Goal: Task Accomplishment & Management: Complete application form

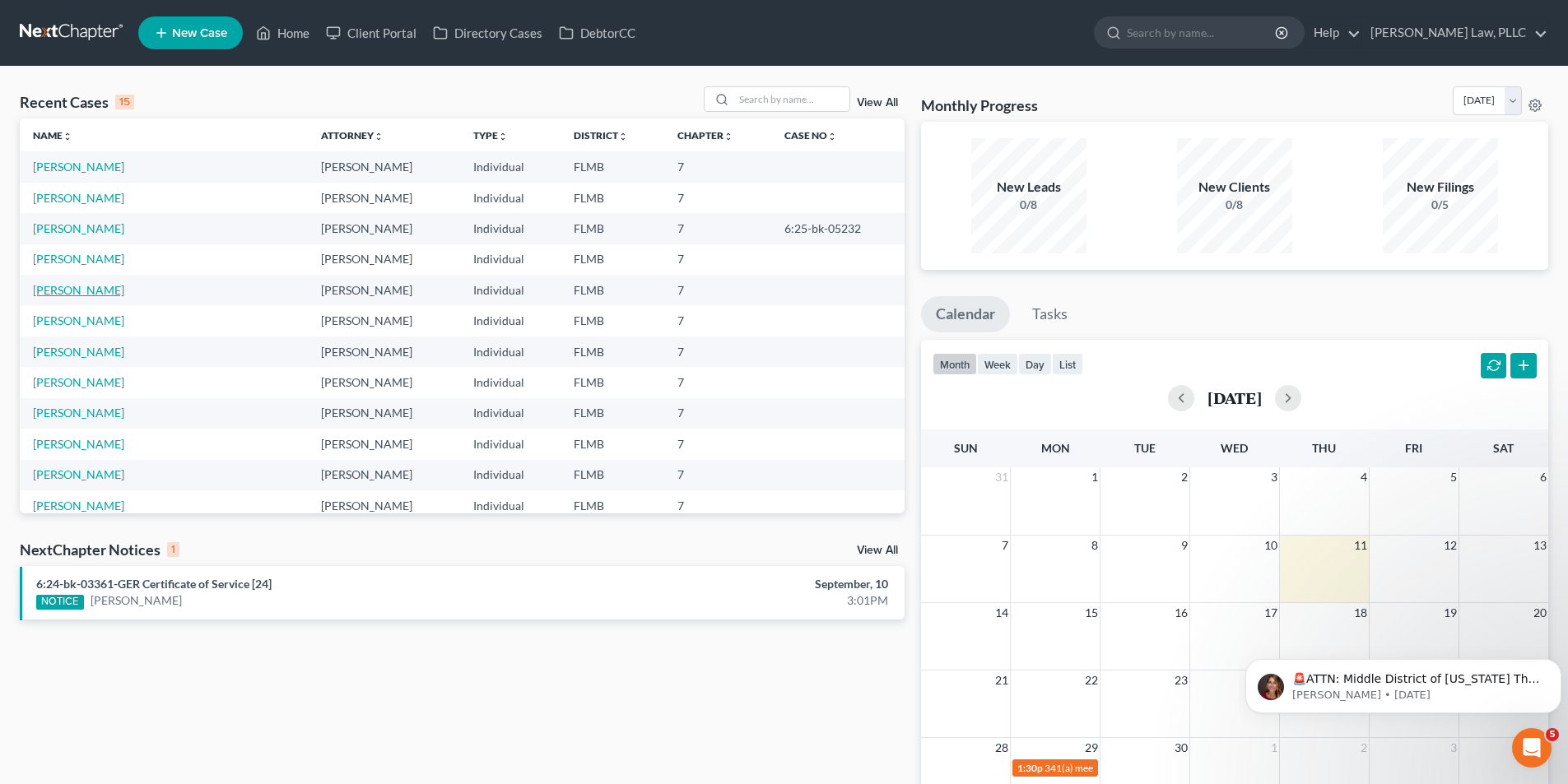
click at [70, 291] on link "[PERSON_NAME]" at bounding box center [78, 290] width 91 height 14
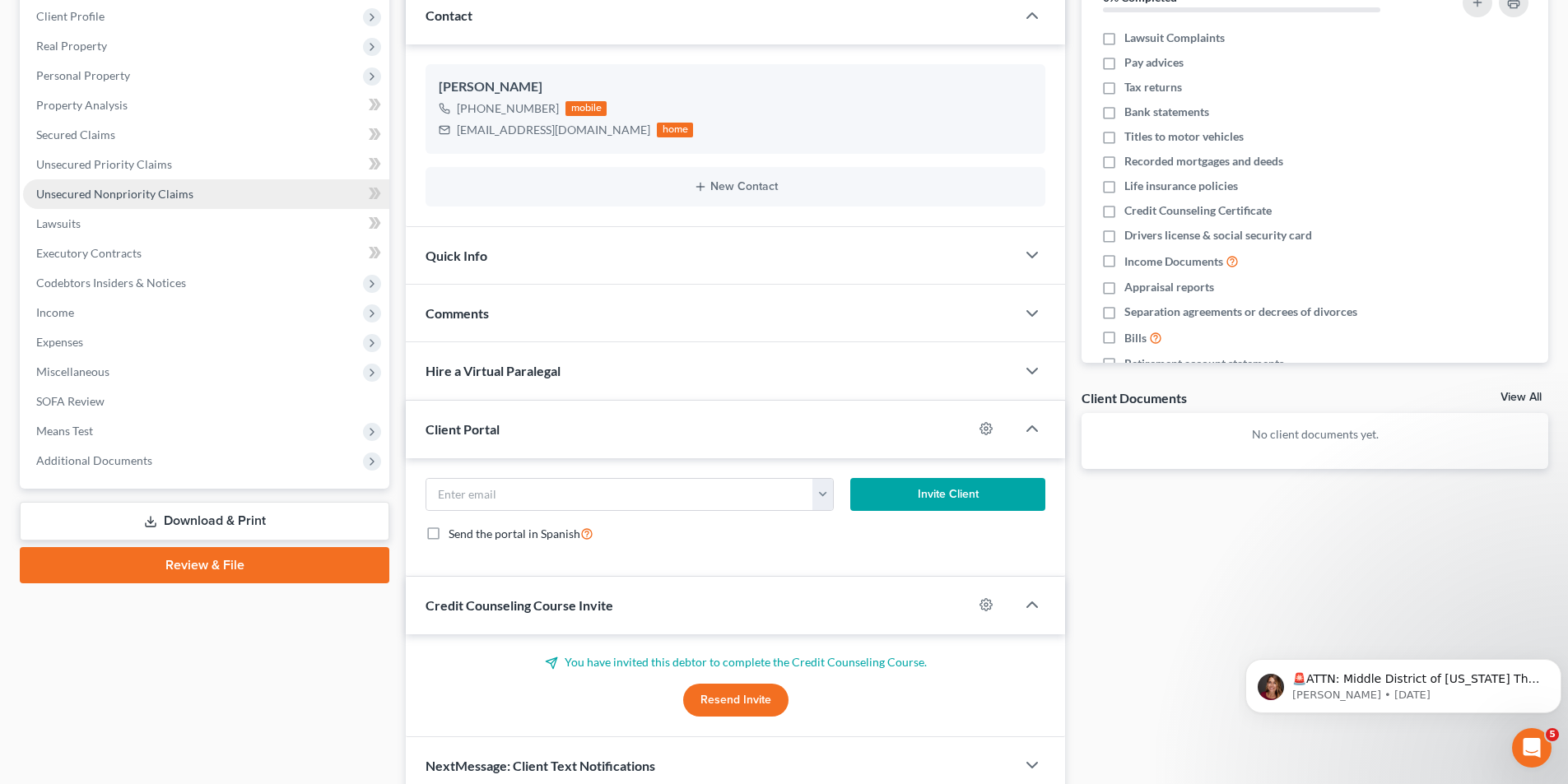
scroll to position [302, 0]
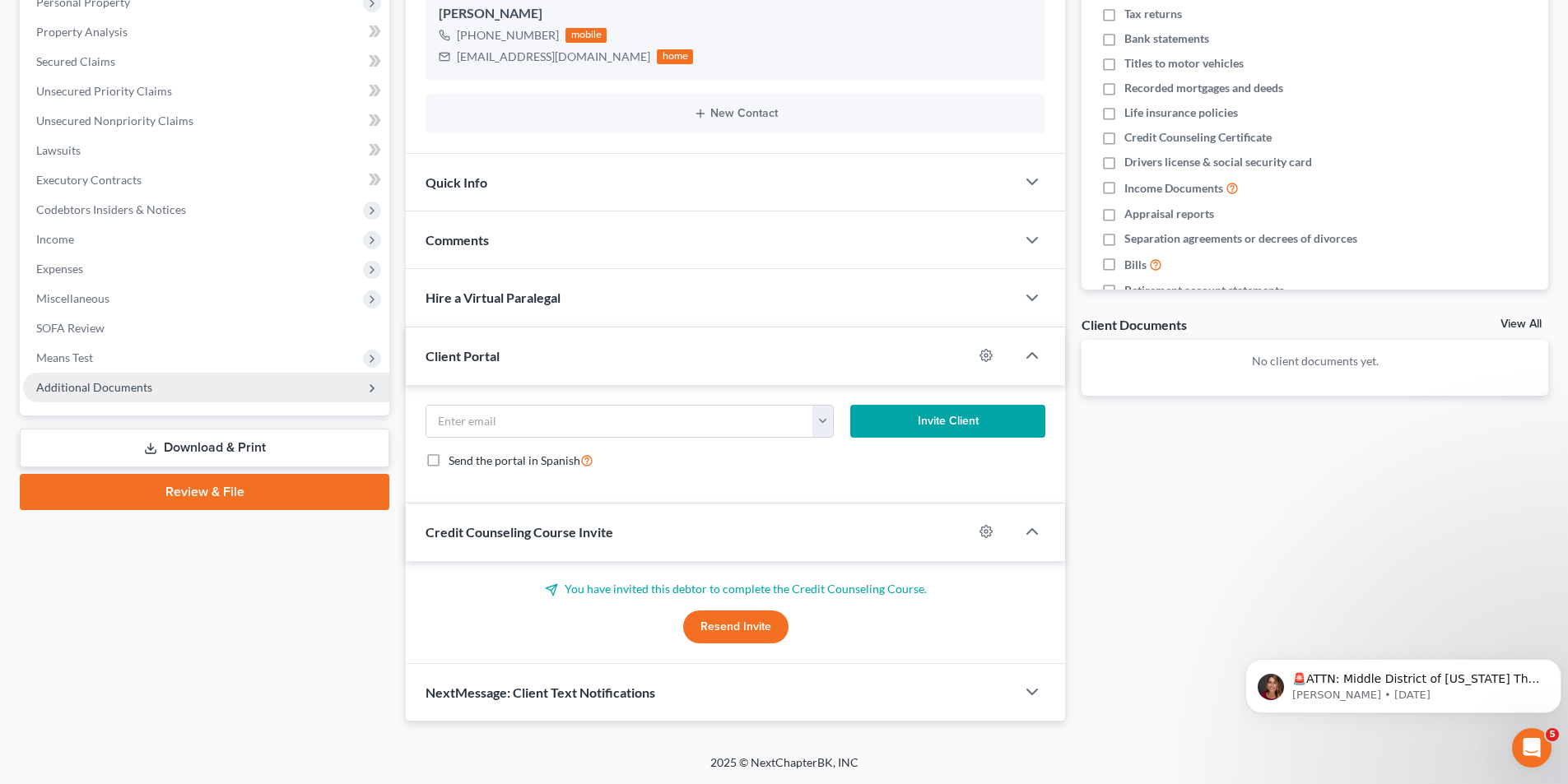
click at [127, 393] on span "Additional Documents" at bounding box center [94, 387] width 116 height 14
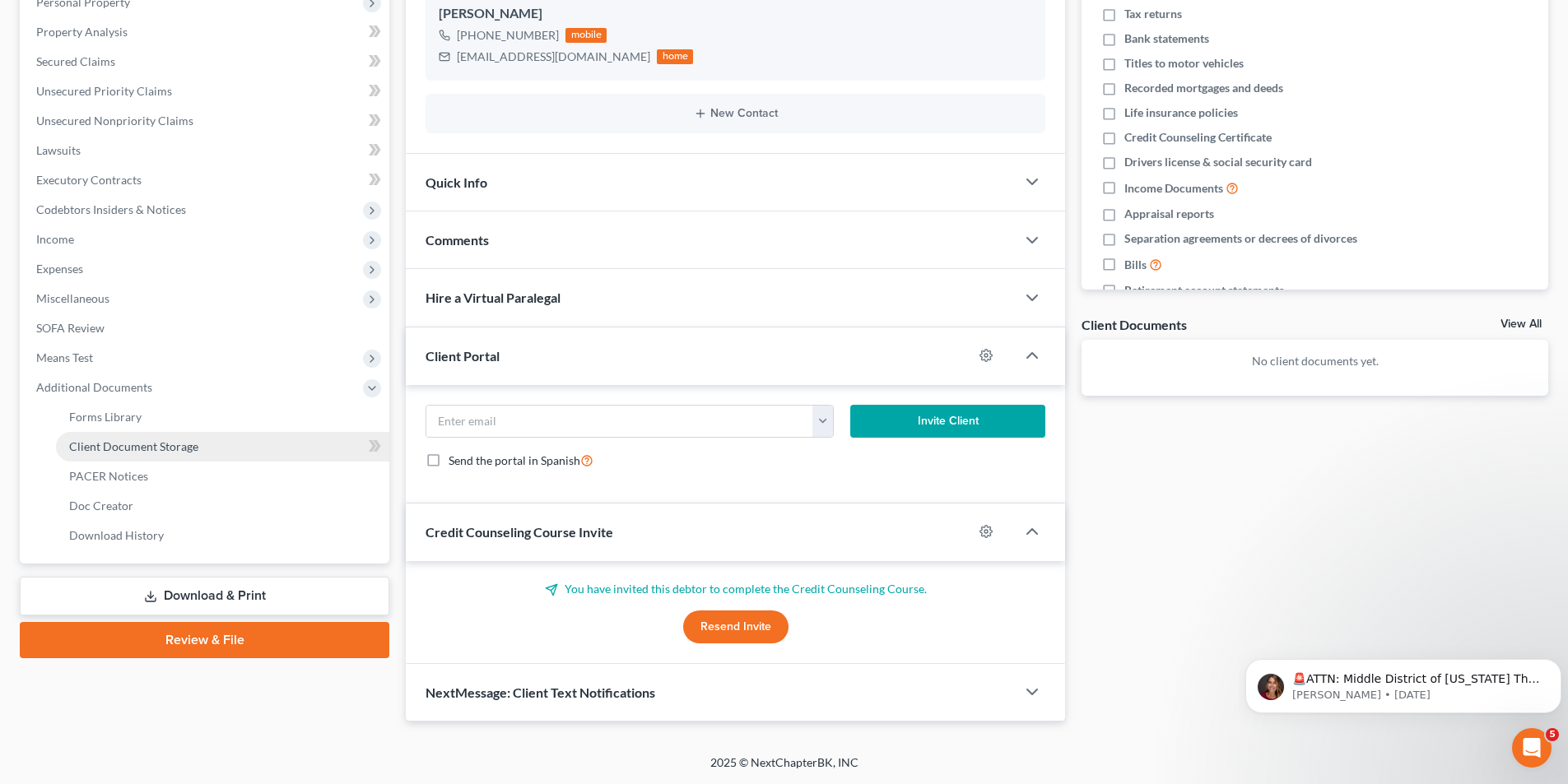
click at [133, 445] on span "Client Document Storage" at bounding box center [133, 446] width 129 height 14
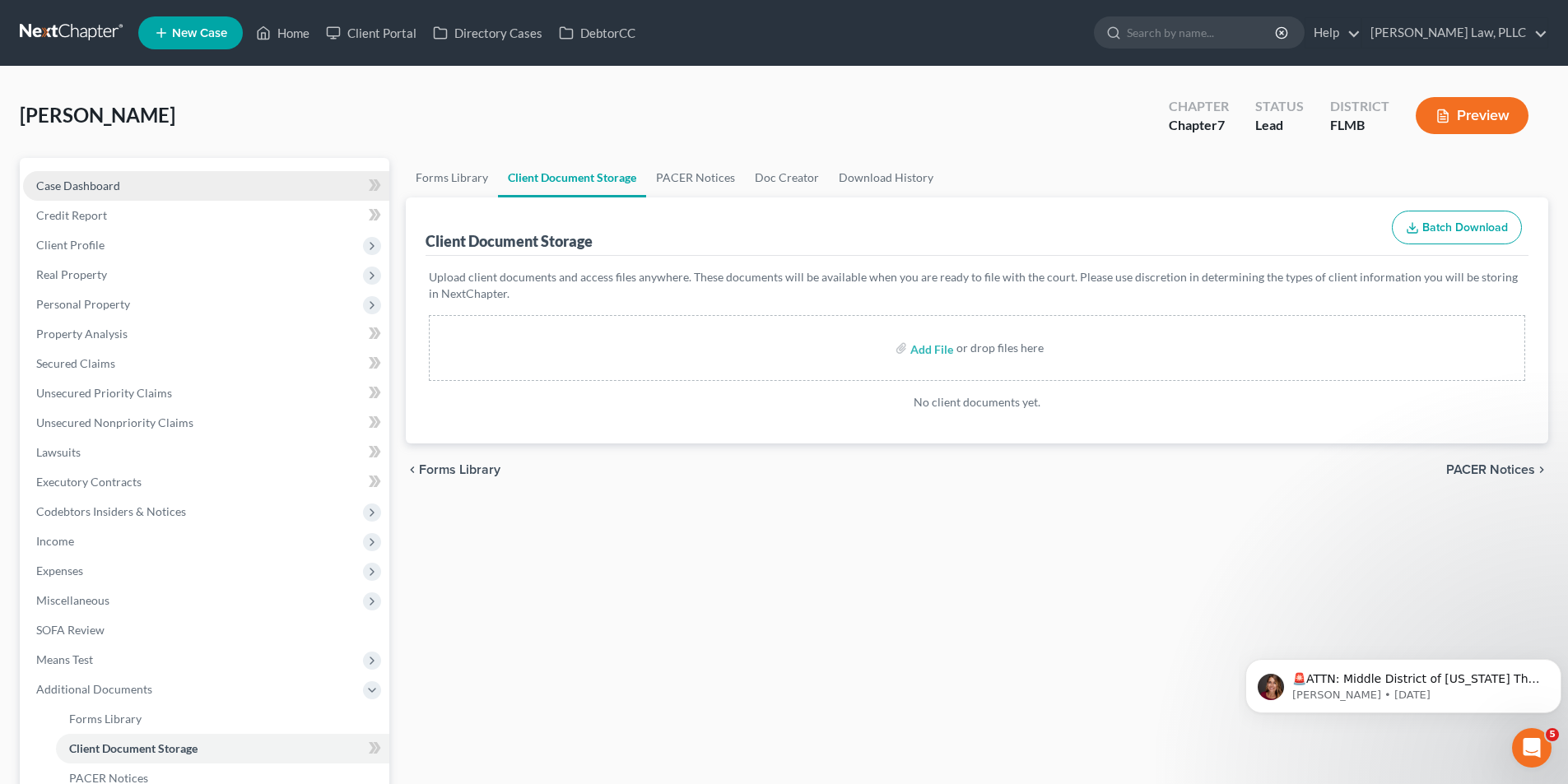
click at [175, 186] on link "Case Dashboard" at bounding box center [206, 186] width 366 height 30
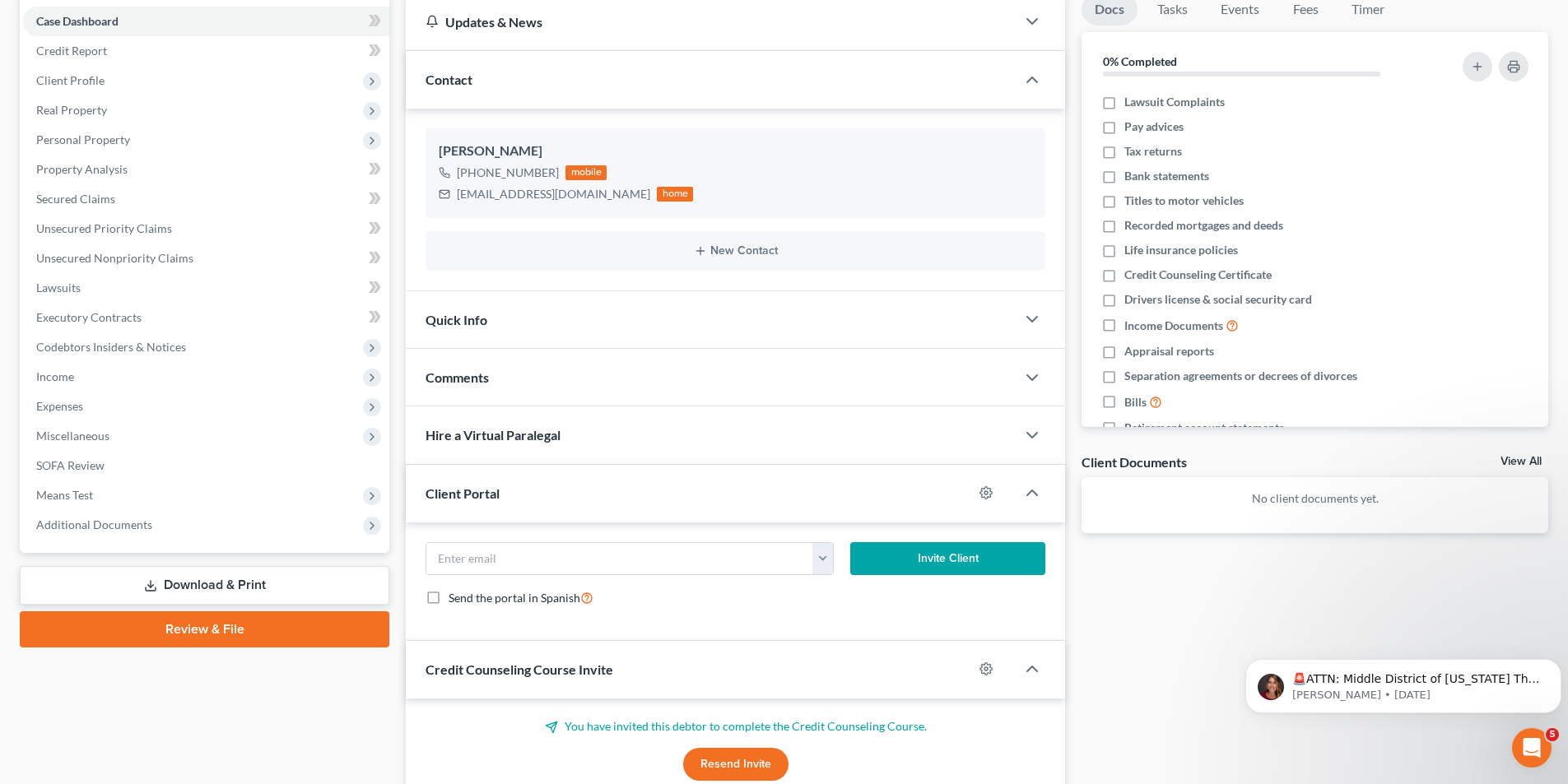
click at [650, 423] on div "Hire a Virtual Paralegal" at bounding box center [710, 434] width 610 height 57
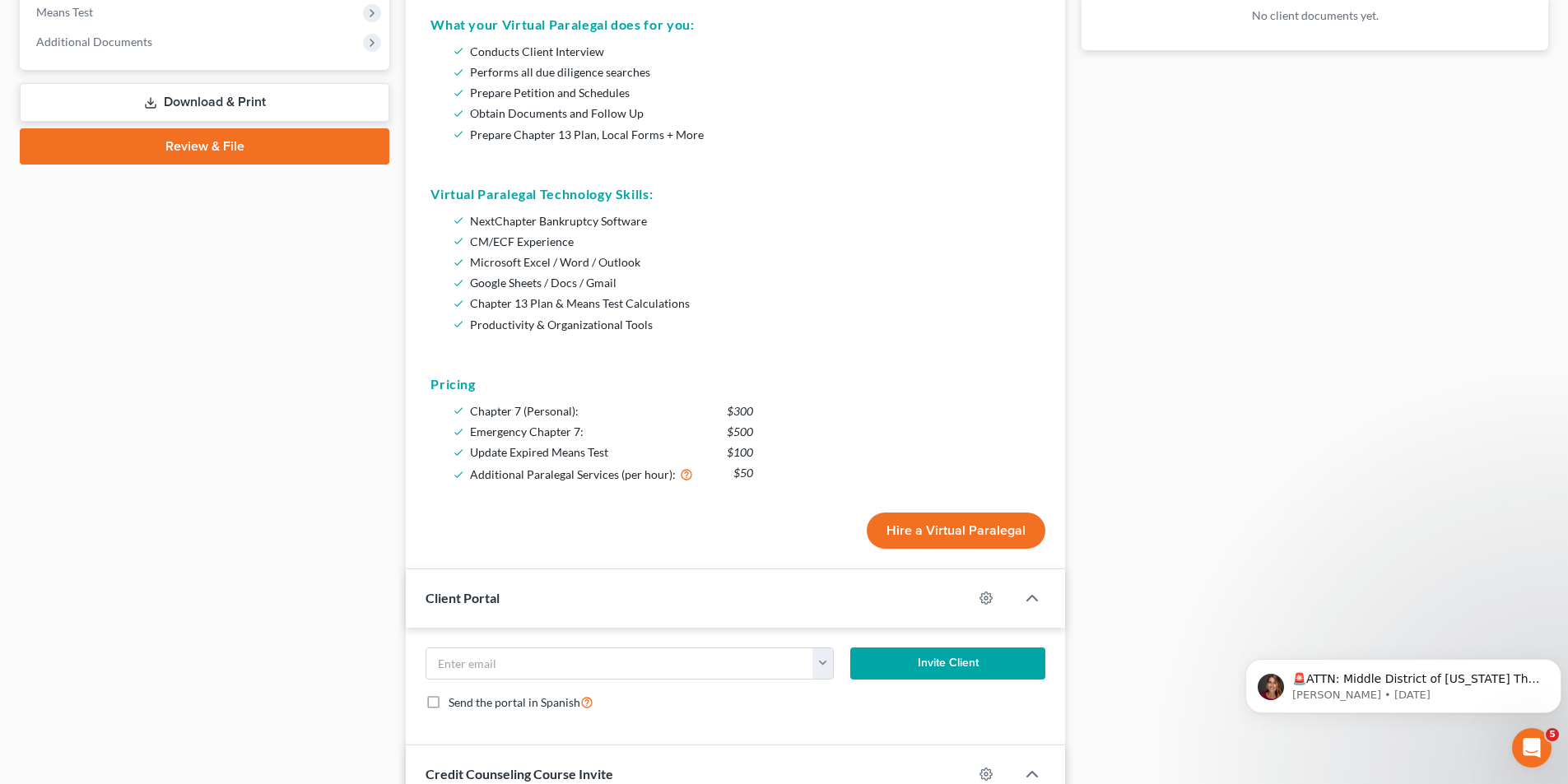
scroll to position [658, 0]
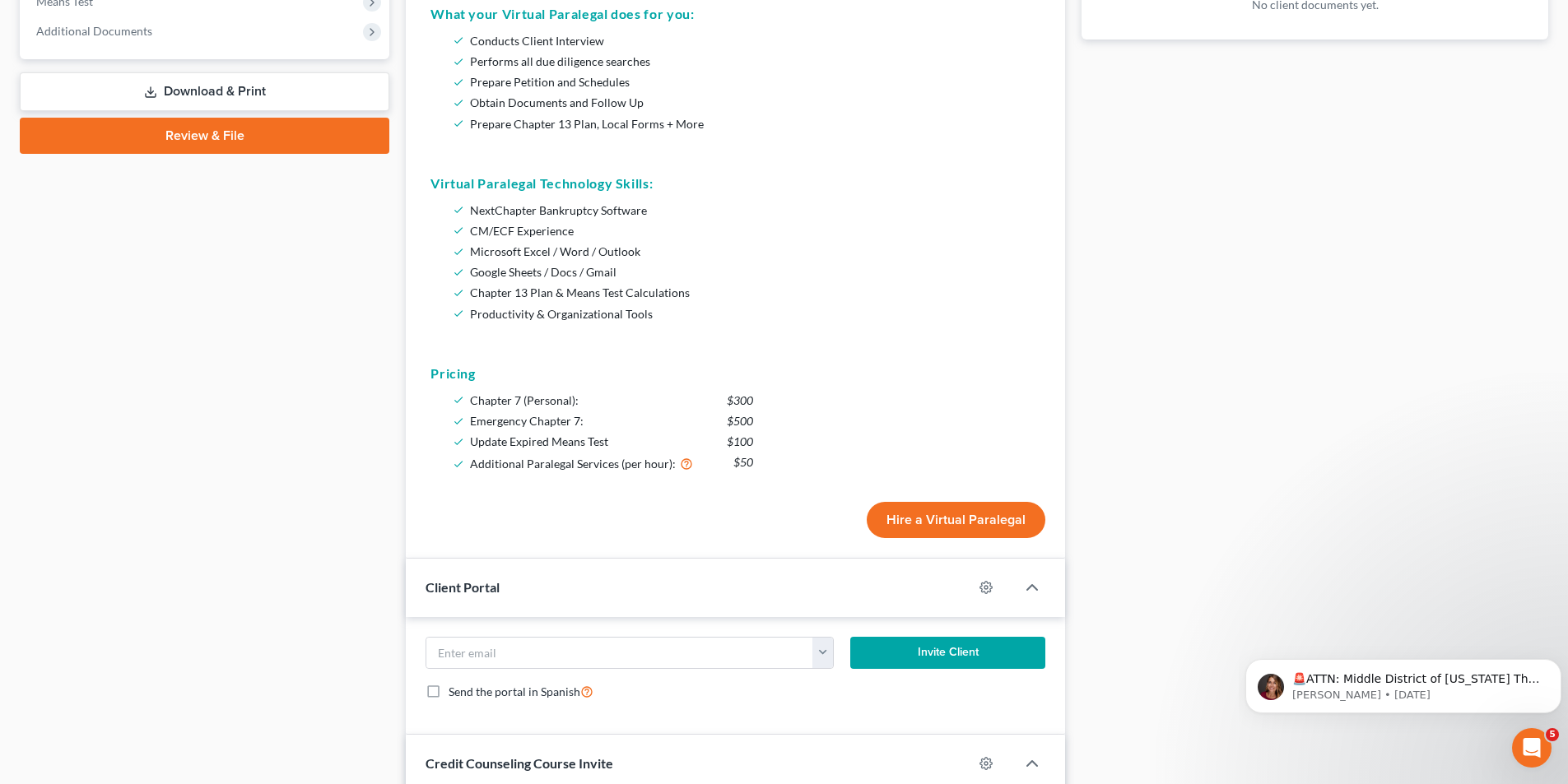
click at [938, 510] on button "Hire a Virtual Paralegal" at bounding box center [956, 520] width 179 height 36
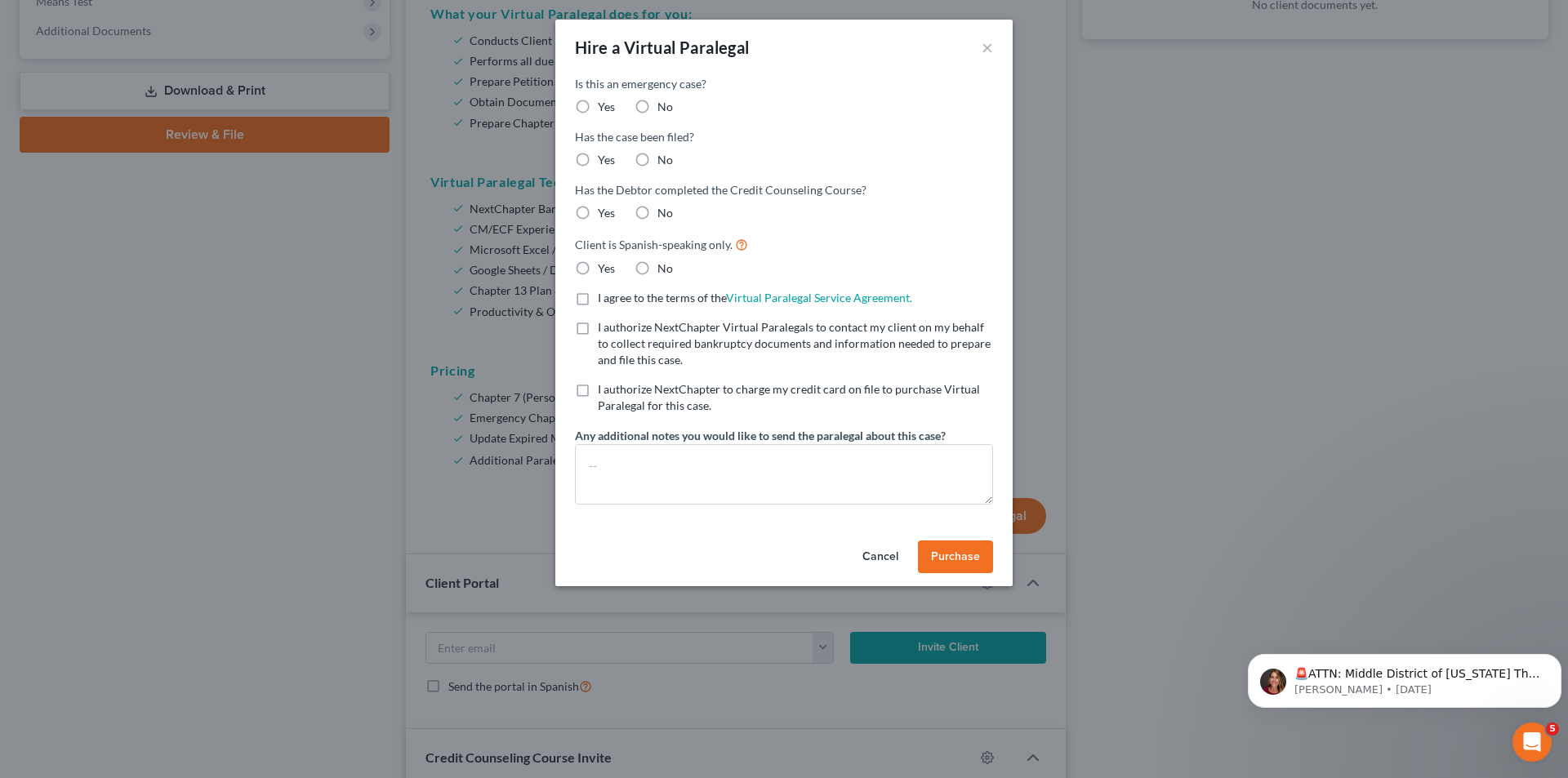
click at [657, 109] on label "No" at bounding box center [665, 107] width 16 height 16
click at [664, 109] on input "No" at bounding box center [669, 104] width 11 height 11
radio input "true"
click at [598, 109] on label "Yes" at bounding box center [606, 107] width 17 height 16
click at [604, 109] on input "Yes" at bounding box center [609, 104] width 11 height 11
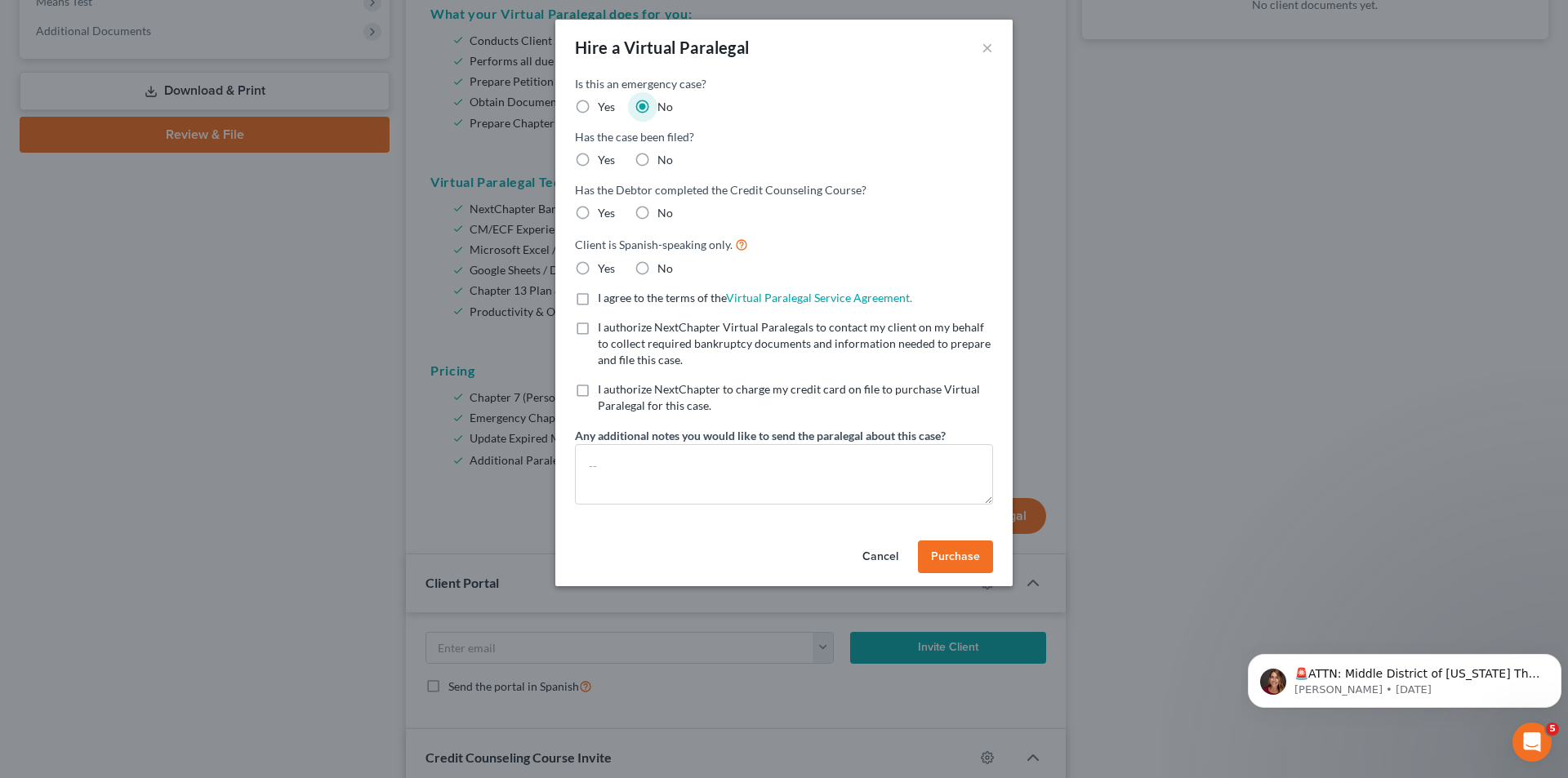
radio input "true"
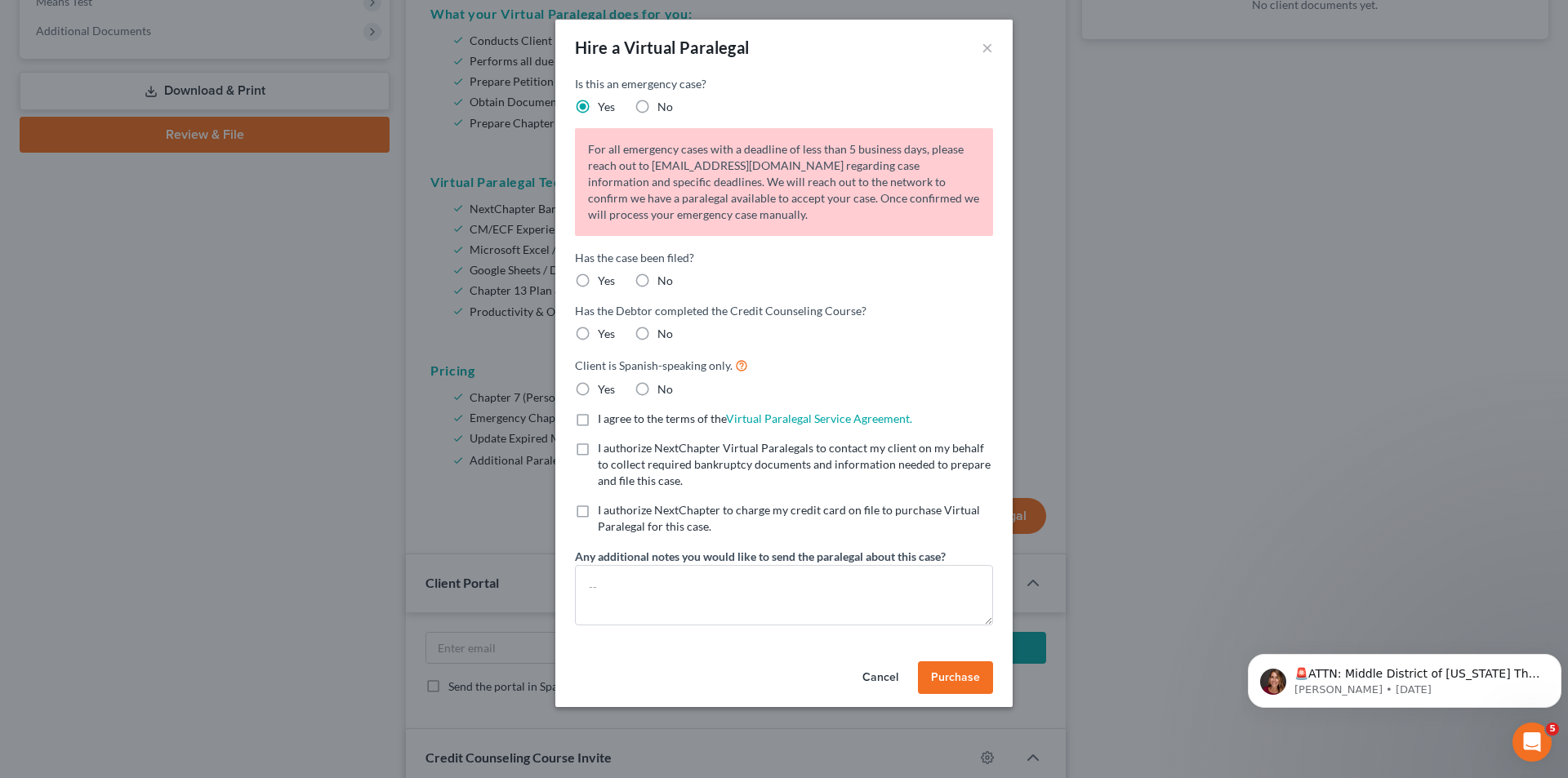
click at [657, 105] on label "No" at bounding box center [665, 107] width 16 height 16
click at [664, 105] on input "No" at bounding box center [669, 104] width 11 height 11
radio input "true"
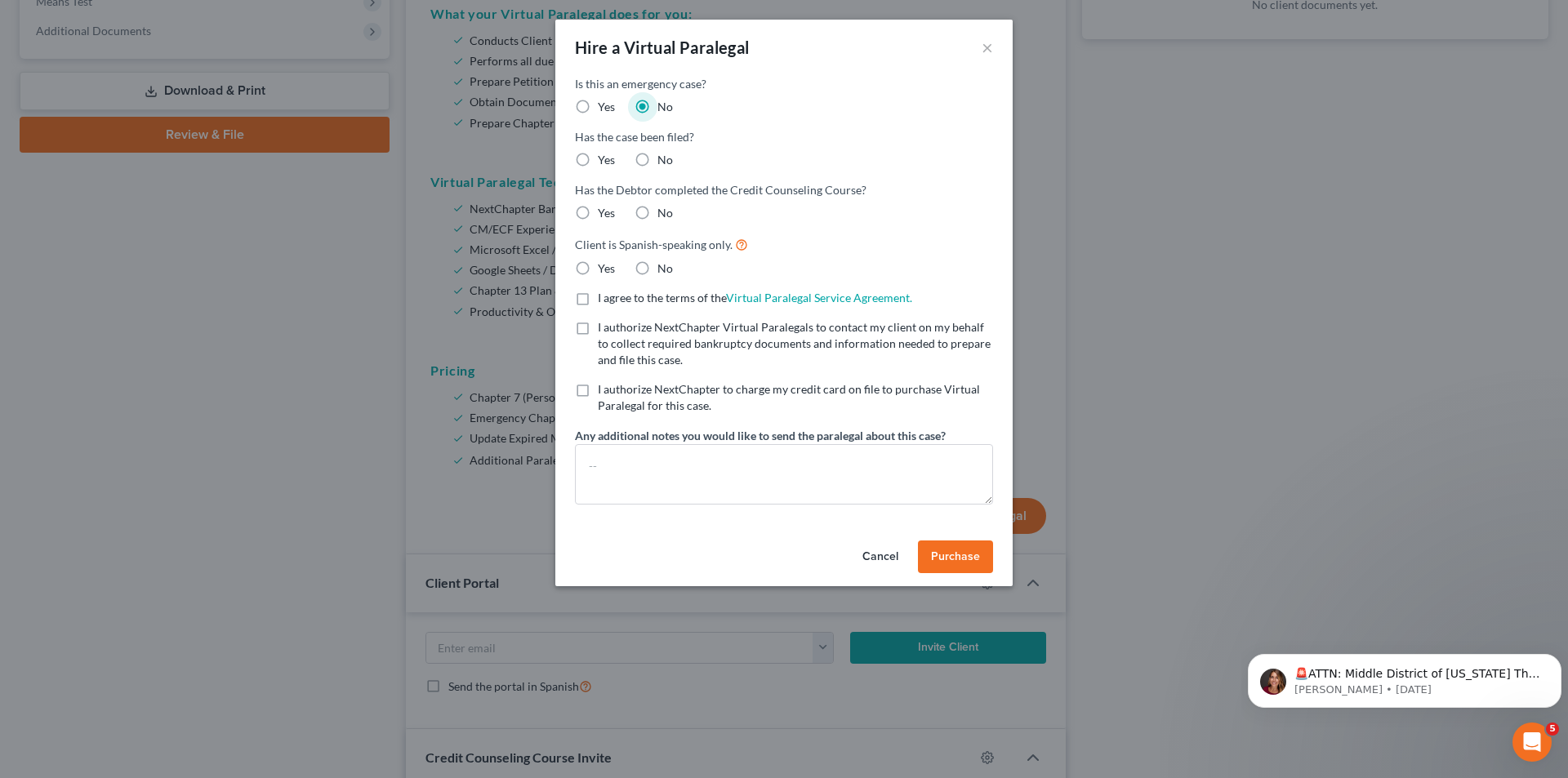
click at [657, 165] on label "No" at bounding box center [665, 160] width 16 height 16
click at [664, 162] on input "No" at bounding box center [669, 157] width 11 height 11
radio input "true"
click at [657, 212] on label "No" at bounding box center [665, 213] width 16 height 16
click at [664, 212] on input "No" at bounding box center [669, 210] width 11 height 11
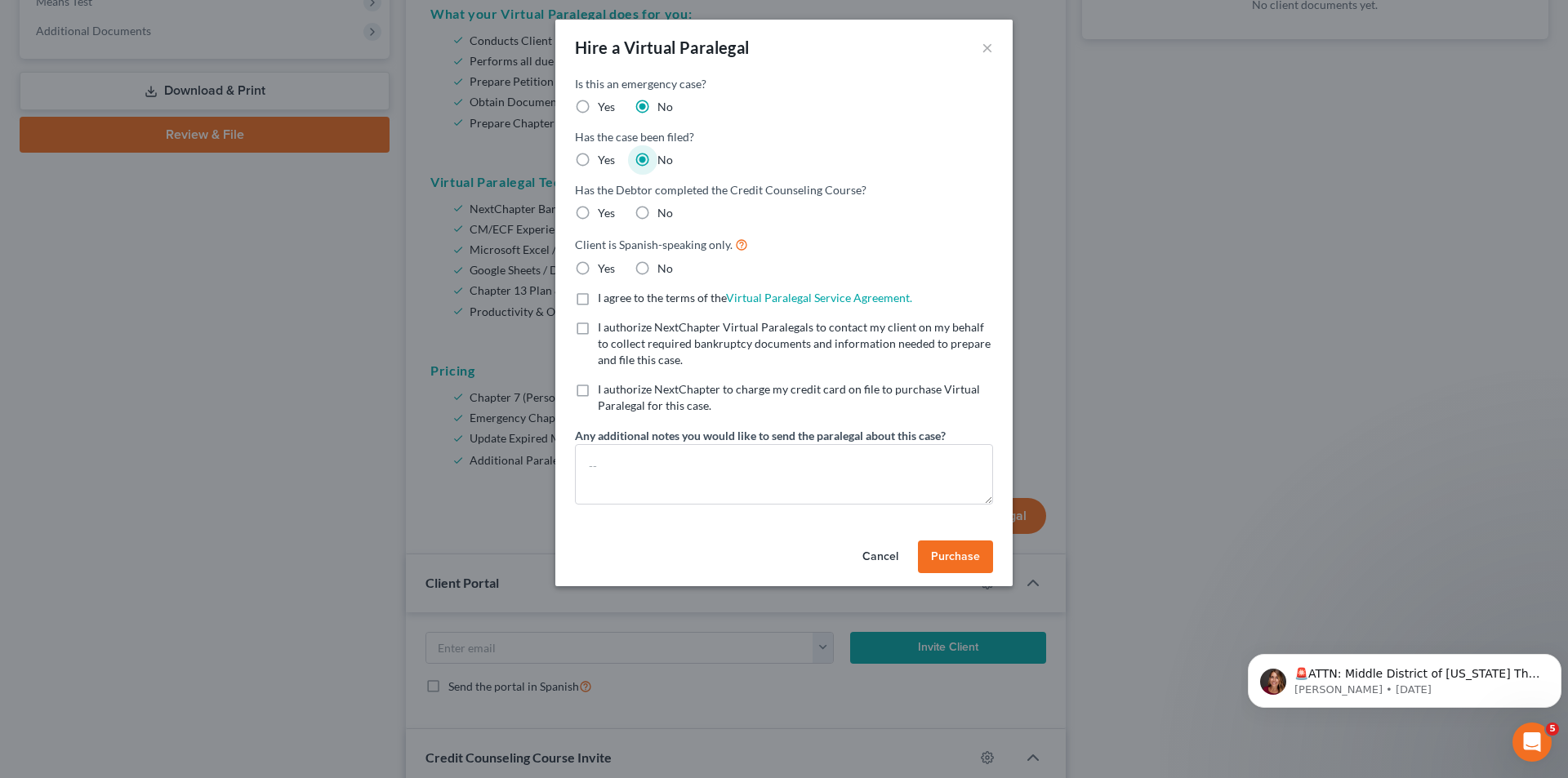
radio input "true"
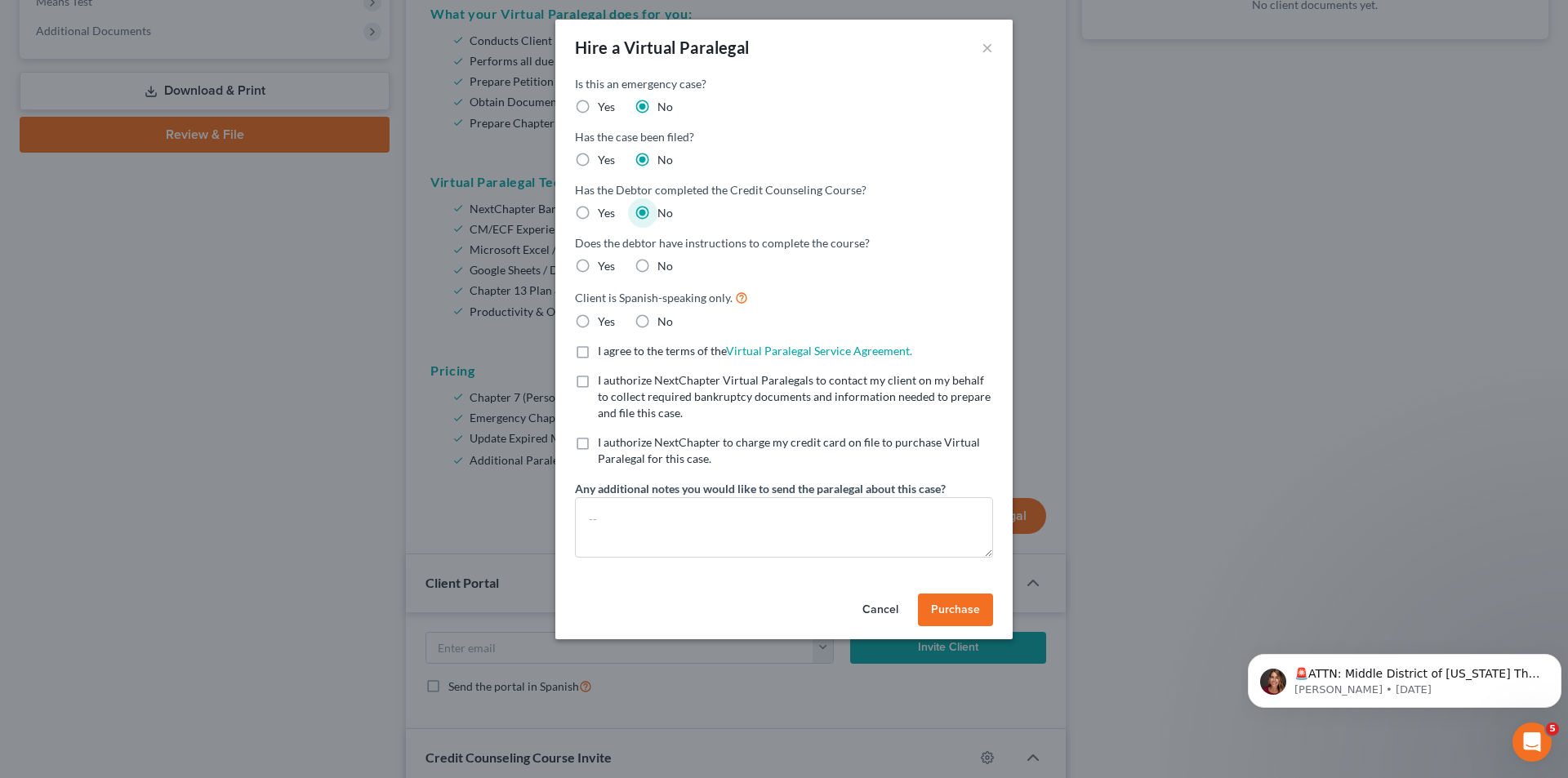
click at [598, 214] on label "Yes" at bounding box center [606, 213] width 17 height 16
click at [604, 214] on input "Yes" at bounding box center [609, 210] width 11 height 11
radio input "true"
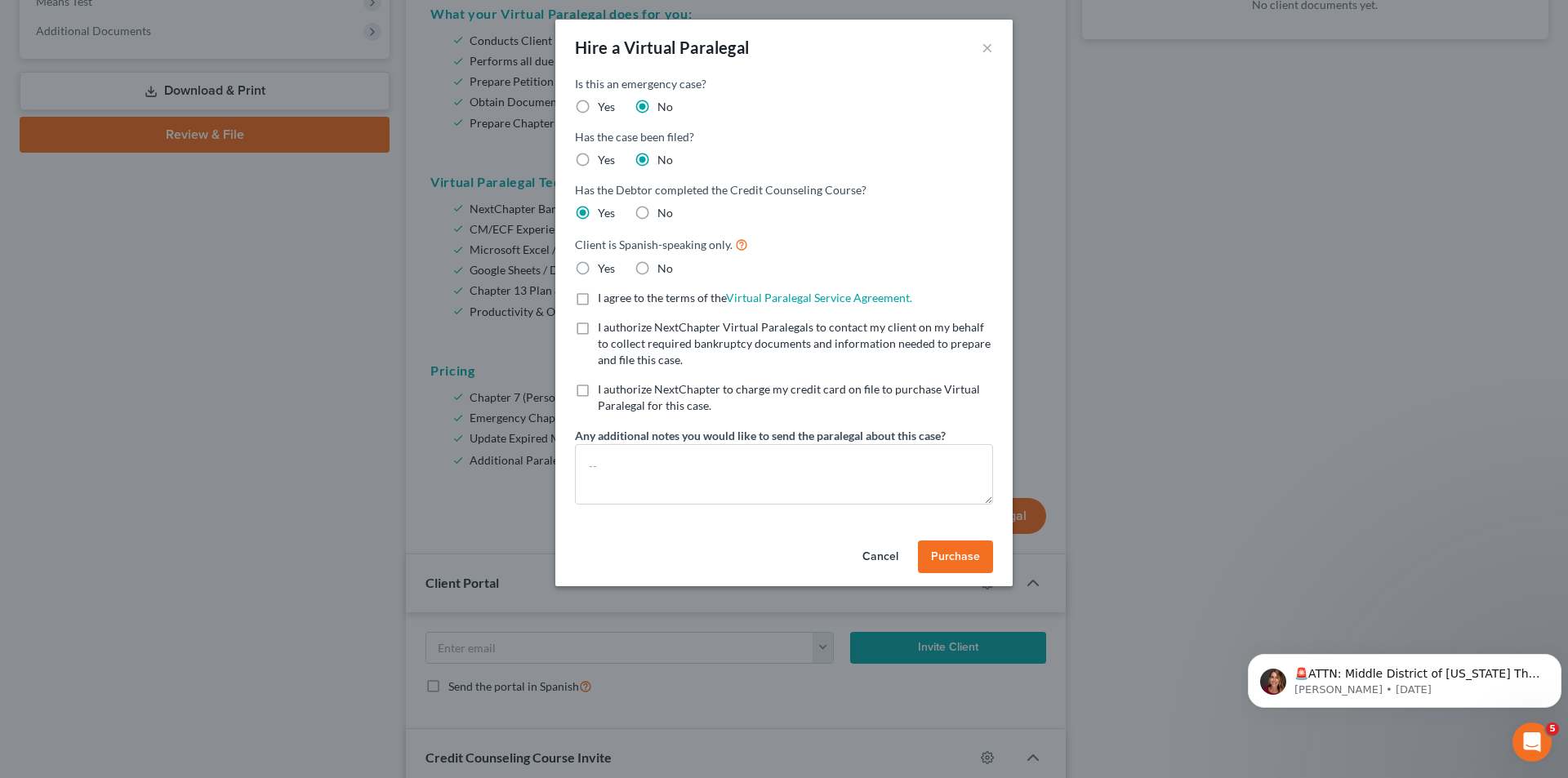
click at [657, 271] on label "No" at bounding box center [665, 269] width 16 height 16
click at [664, 271] on input "No" at bounding box center [669, 265] width 11 height 11
radio input "true"
click at [598, 296] on label "I agree to the terms of the Virtual Paralegal Service Agreement. (Updates have …" at bounding box center [755, 298] width 314 height 16
click at [604, 296] on input "I agree to the terms of the Virtual Paralegal Service Agreement. (Updates have …" at bounding box center [609, 295] width 11 height 11
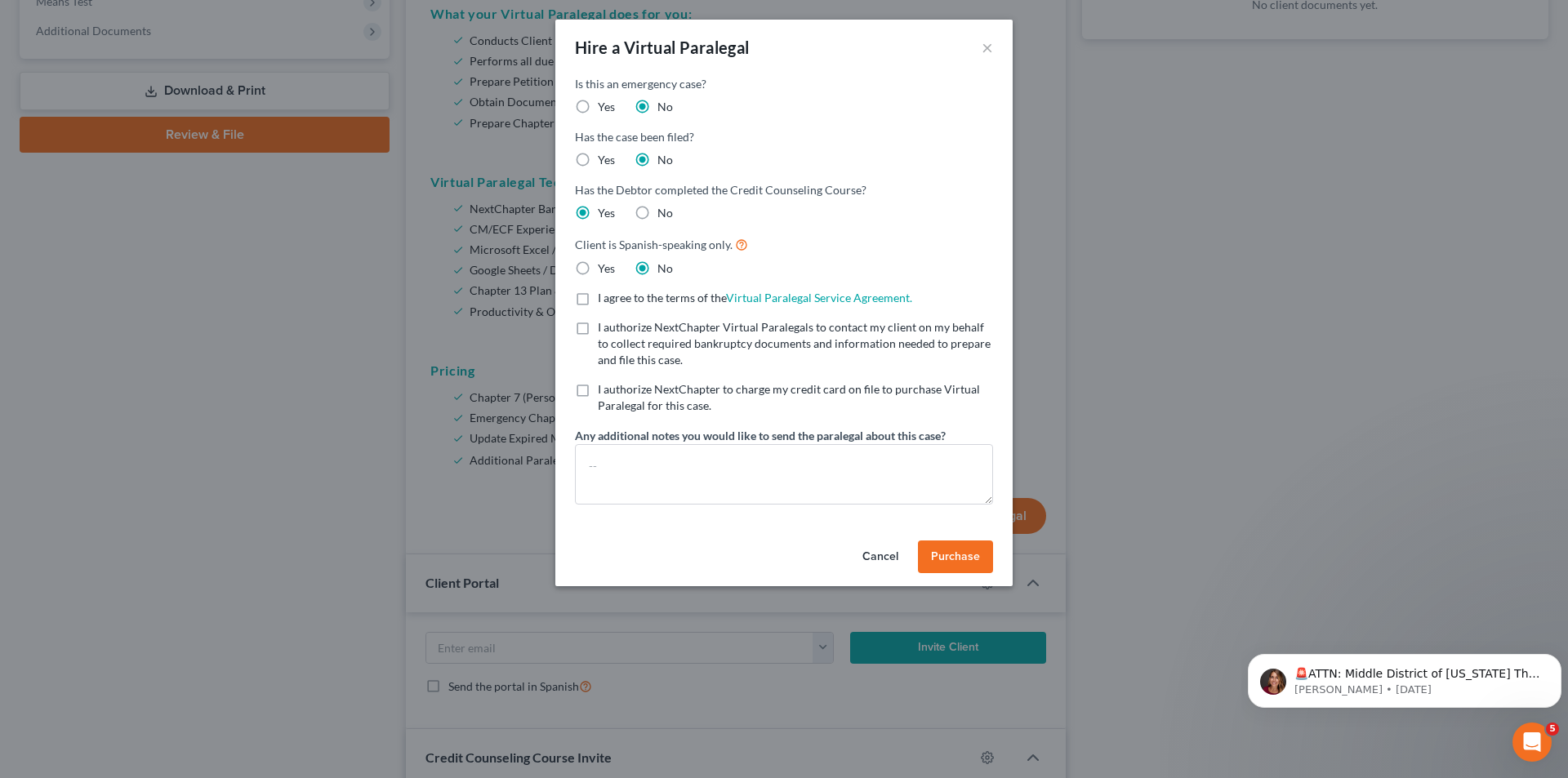
checkbox input "true"
click at [598, 332] on label "I authorize NextChapter Virtual Paralegals to contact my client on my behalf to…" at bounding box center [795, 344] width 395 height 49
click at [604, 330] on input "I authorize NextChapter Virtual Paralegals to contact my client on my behalf to…" at bounding box center [609, 324] width 11 height 11
checkbox input "true"
click at [598, 391] on label "I authorize NextChapter to charge my credit card on file to purchase Virtual Pa…" at bounding box center [795, 398] width 395 height 33
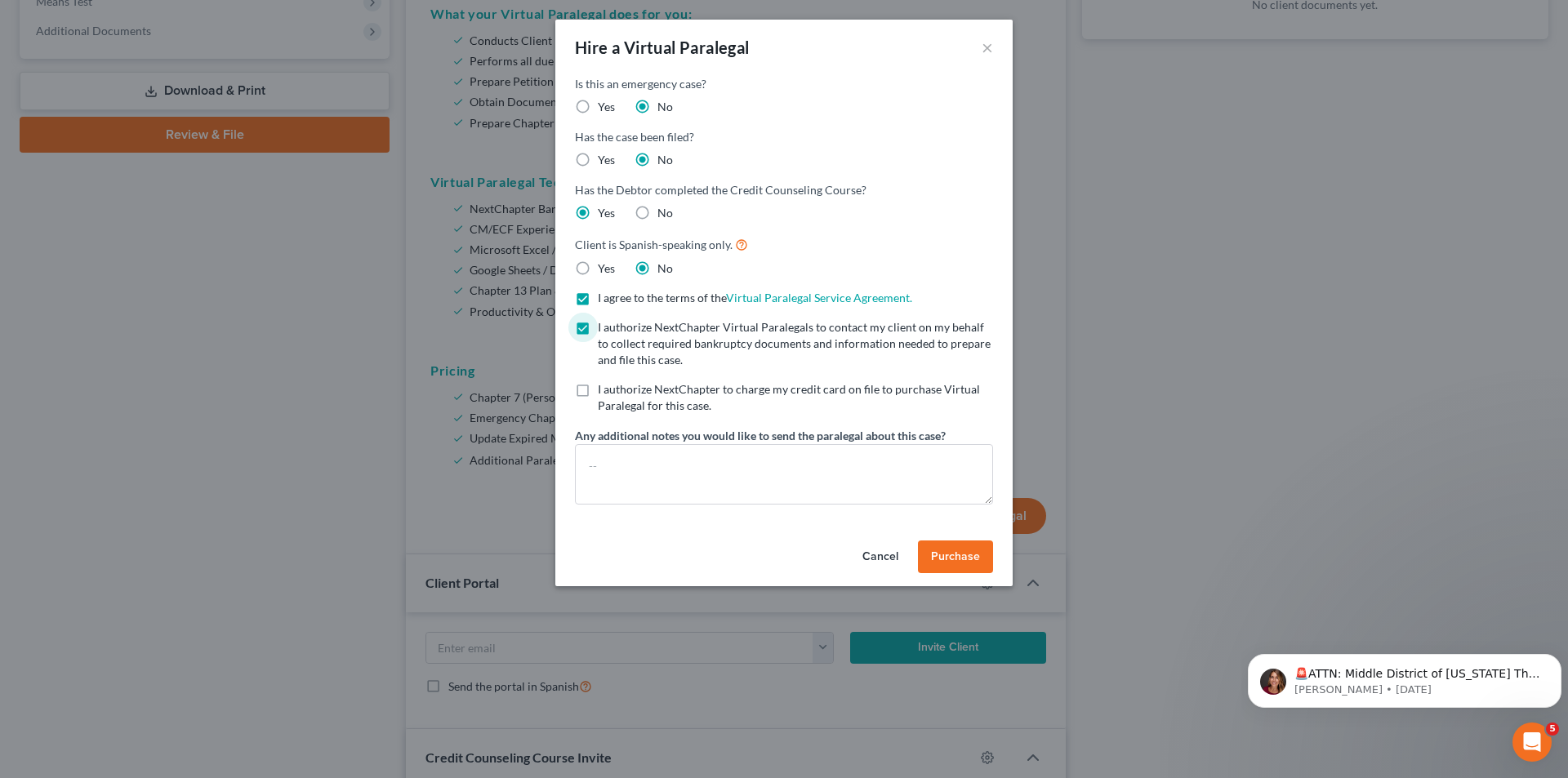
click at [604, 391] on input "I authorize NextChapter to charge my credit card on file to purchase Virtual Pa…" at bounding box center [609, 386] width 11 height 11
checkbox input "true"
click at [953, 550] on span "Purchase" at bounding box center [956, 556] width 49 height 14
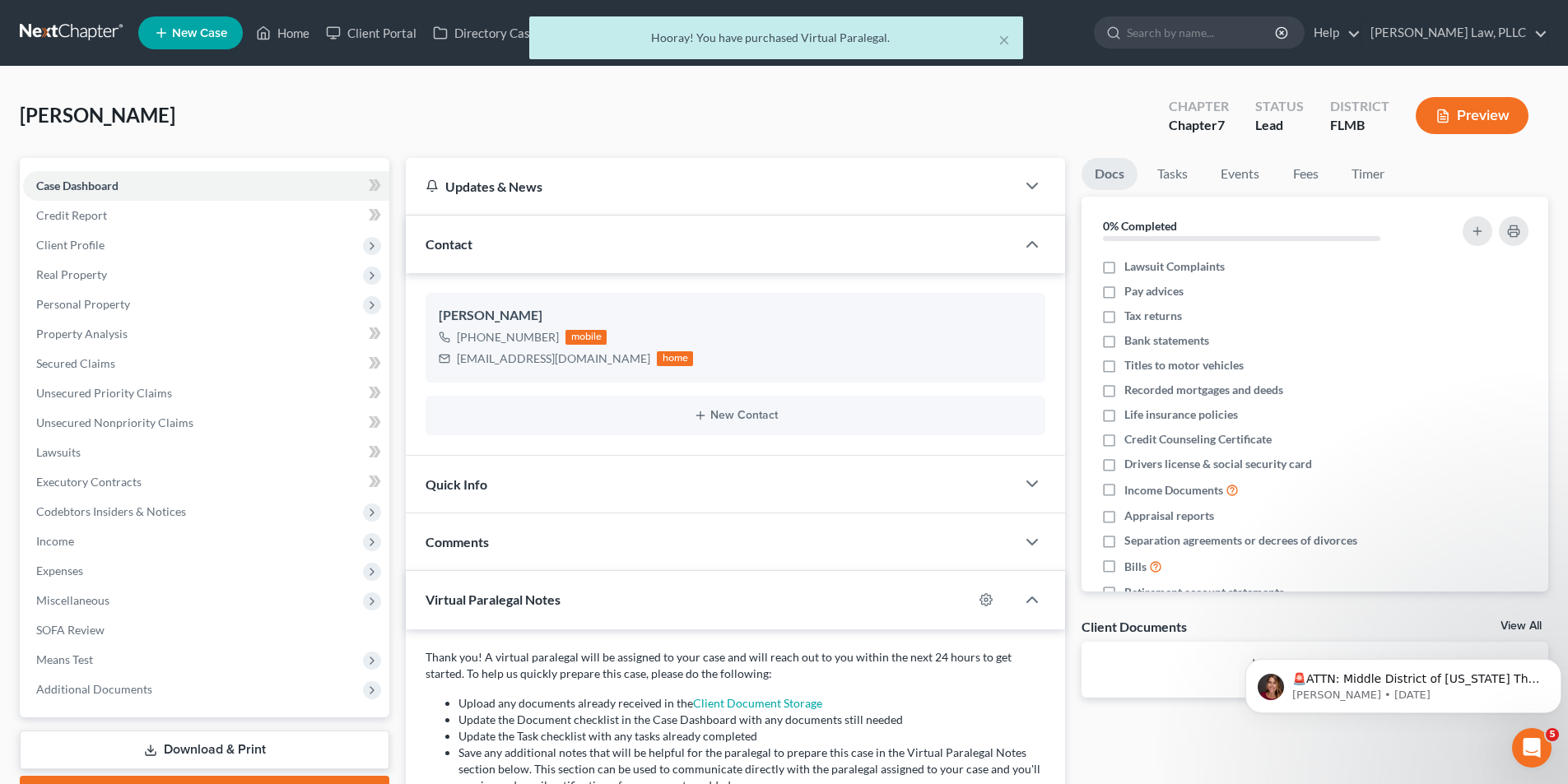
scroll to position [163, 0]
